Goal: Information Seeking & Learning: Learn about a topic

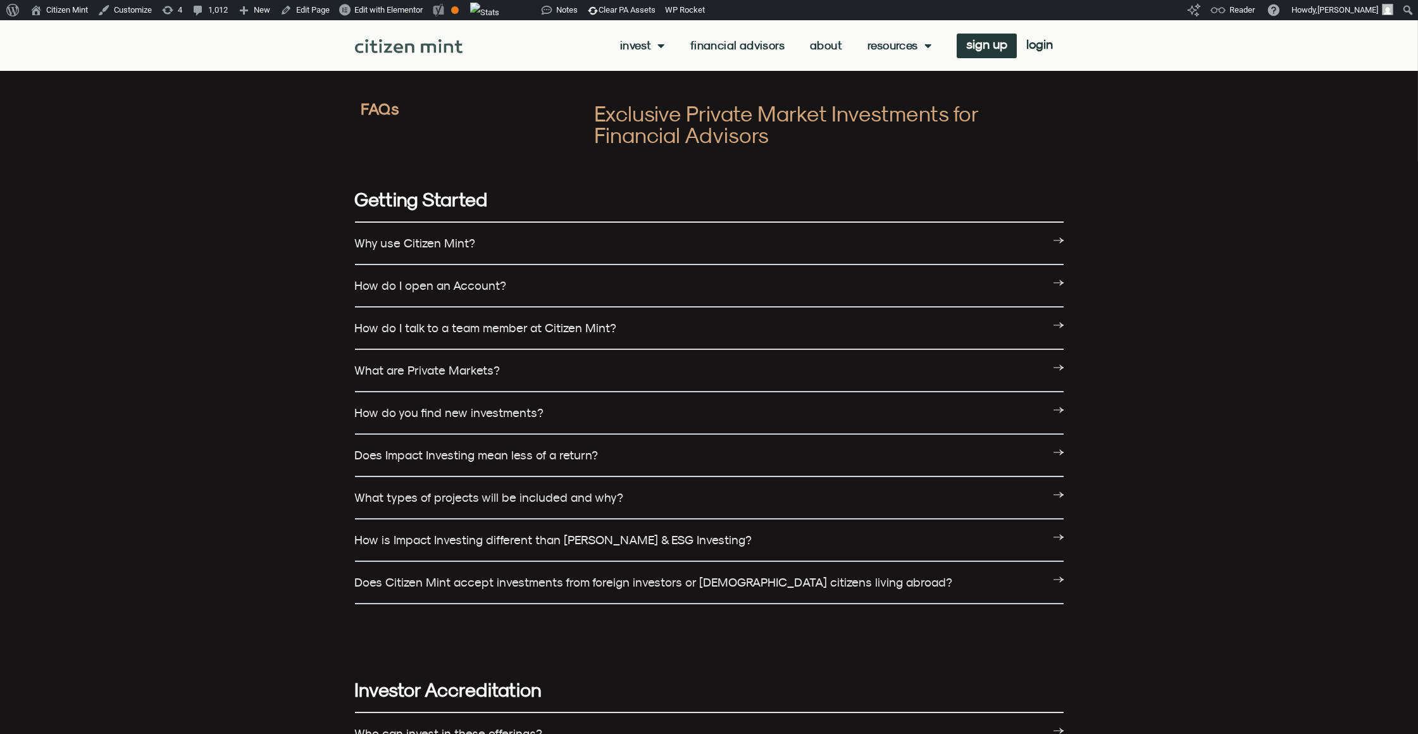
scroll to position [1371, 0]
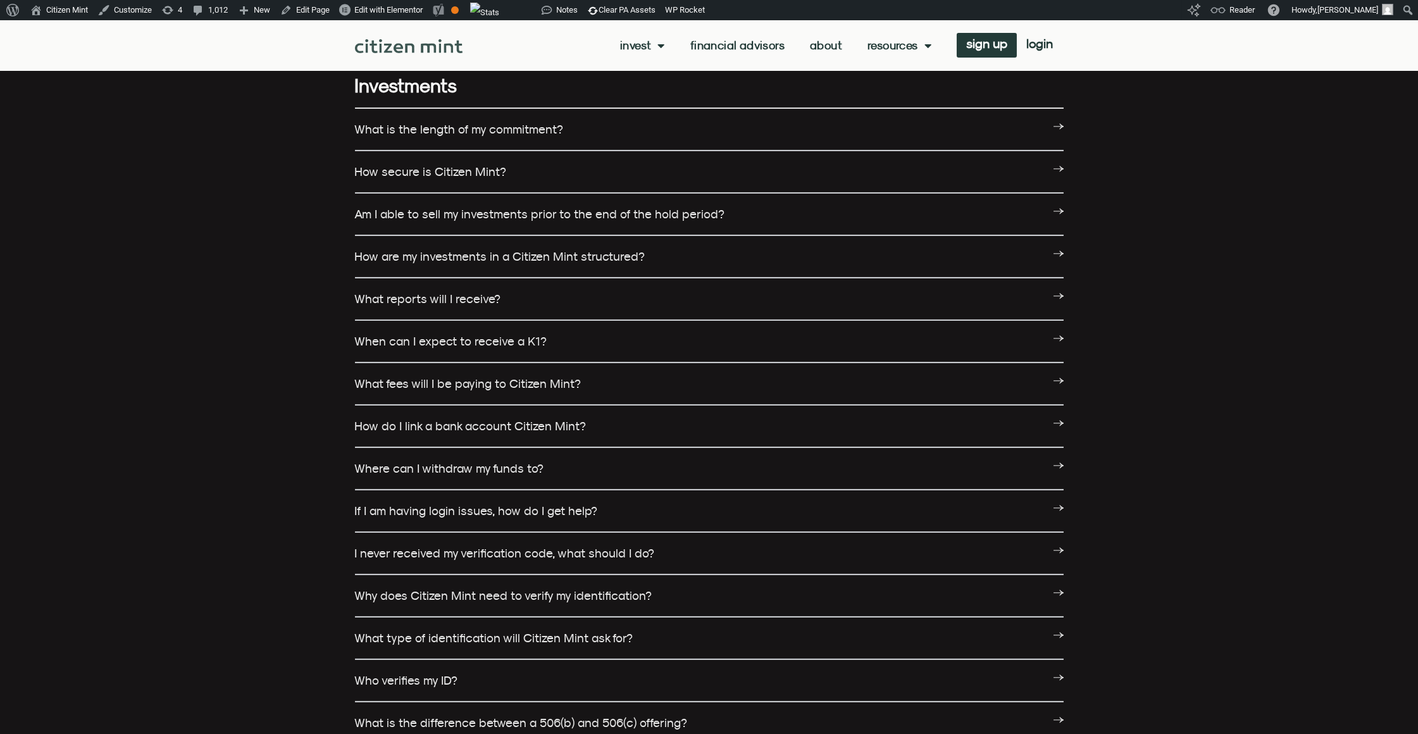
click at [533, 376] on link "What fees will I be paying to Citizen Mint?" at bounding box center [468, 383] width 227 height 14
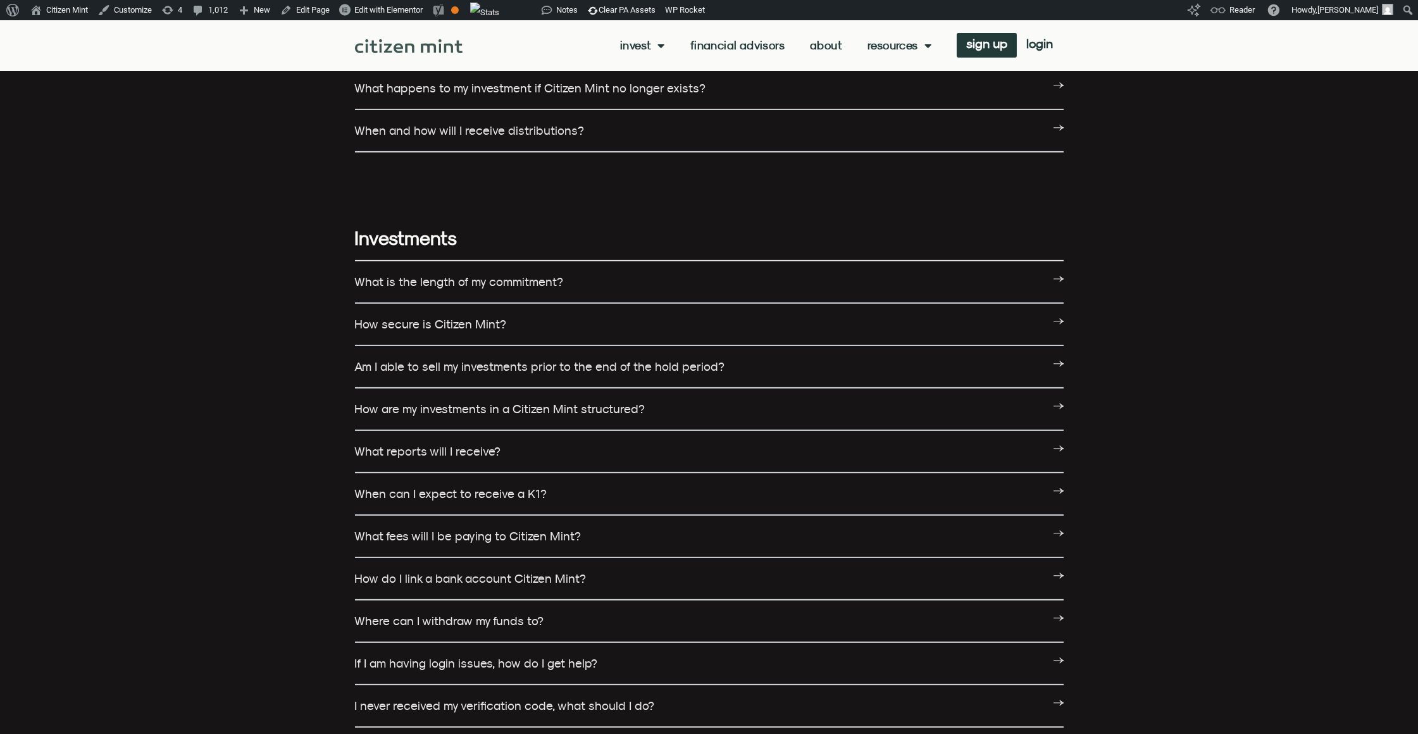
scroll to position [1427, 0]
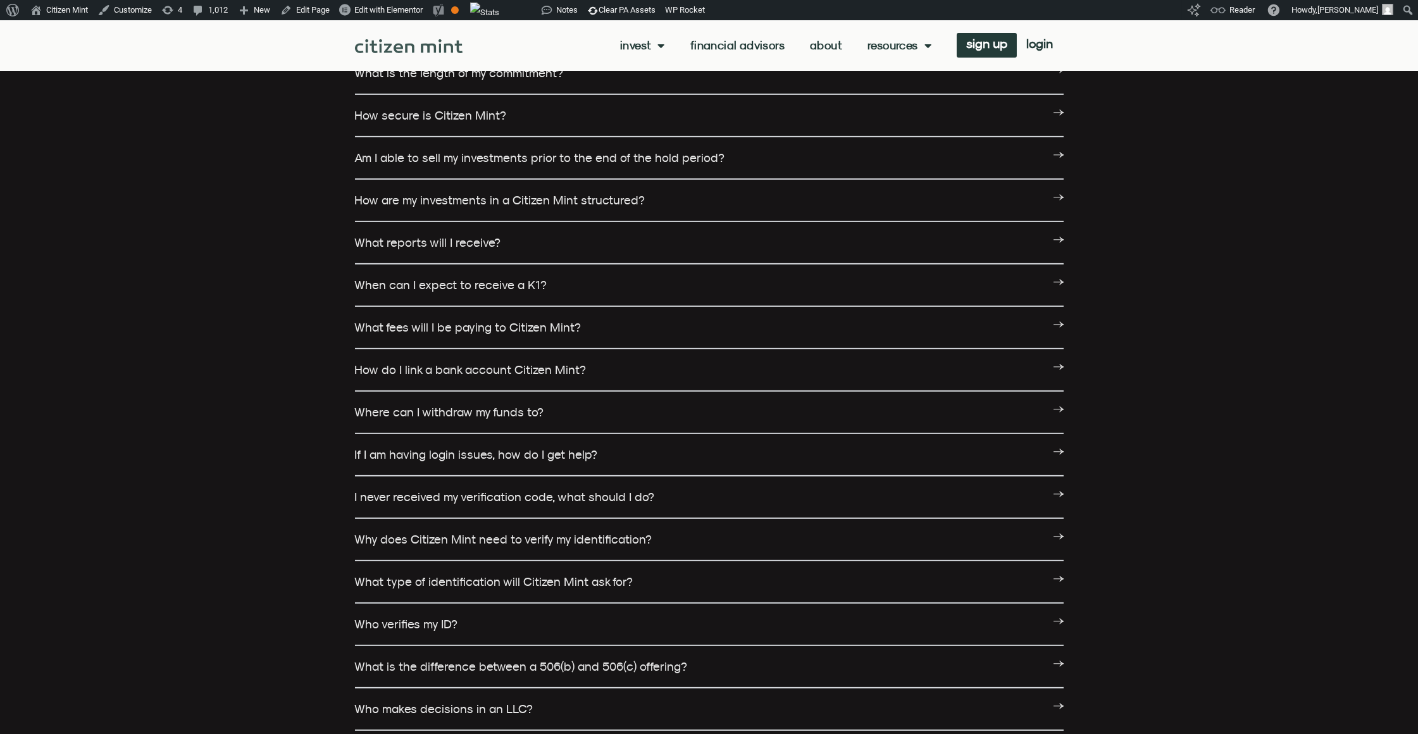
click at [433, 320] on link "What fees will I be paying to Citizen Mint?" at bounding box center [468, 327] width 227 height 14
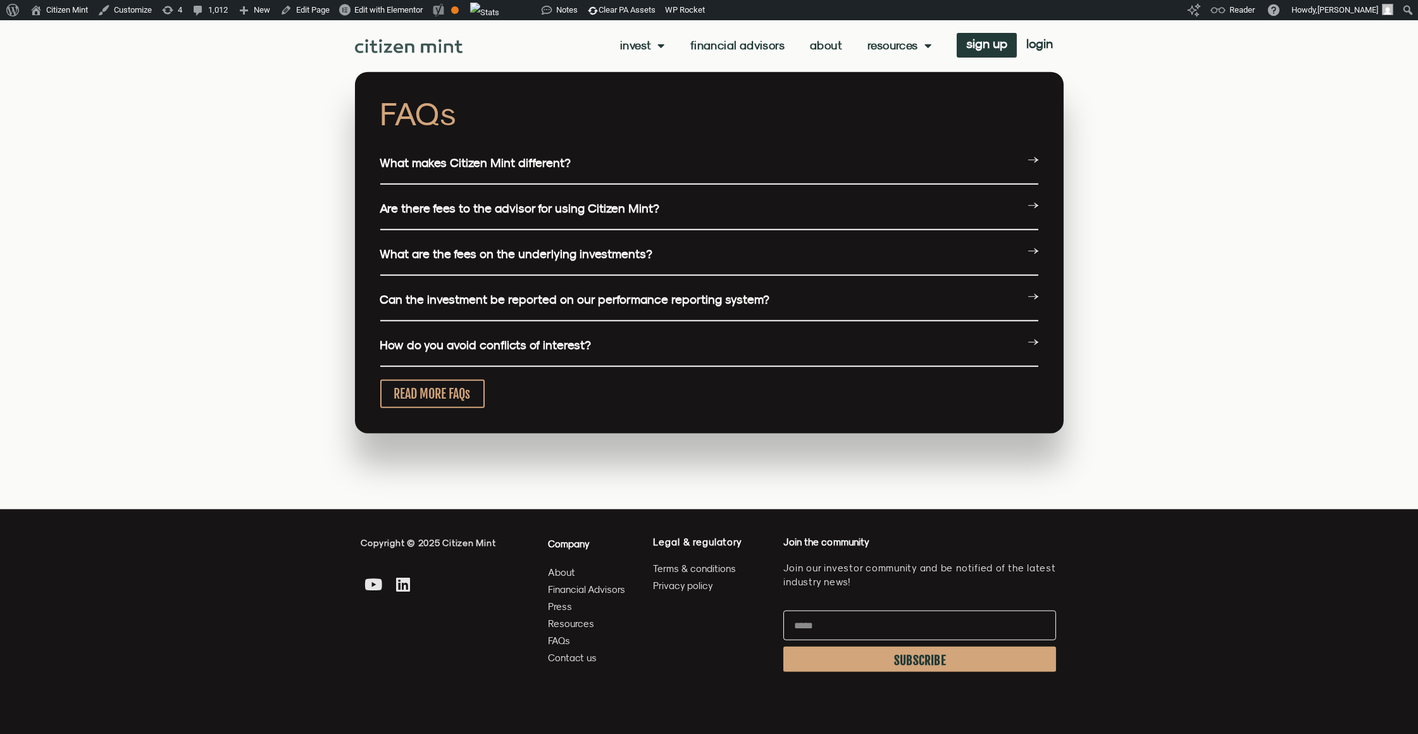
scroll to position [2992, 0]
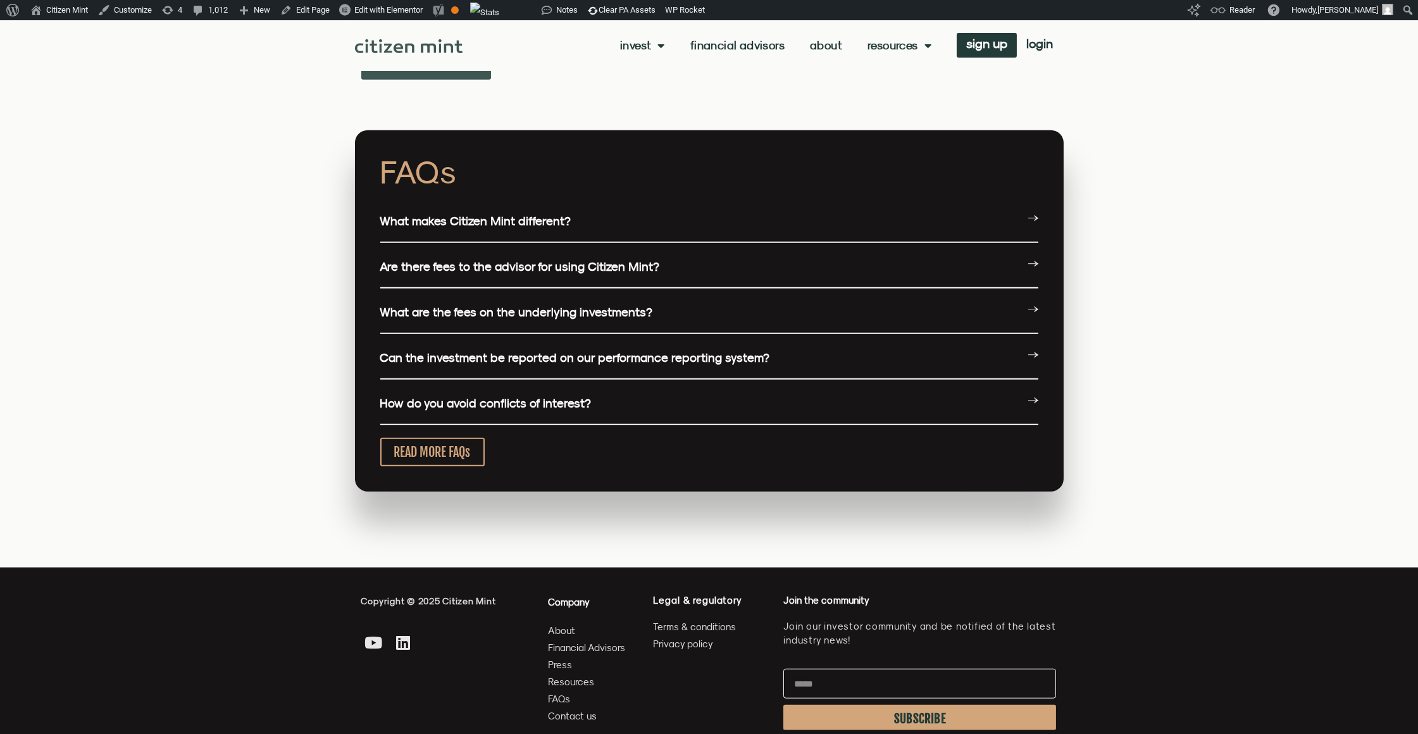
click at [514, 290] on div "What makes Citizen Mint different? Beyond no conflicts of interest, we have muc…" at bounding box center [709, 313] width 658 height 225
click at [514, 303] on div "What are the fees on the underlying investments?" at bounding box center [709, 313] width 658 height 42
